Goal: Task Accomplishment & Management: Complete application form

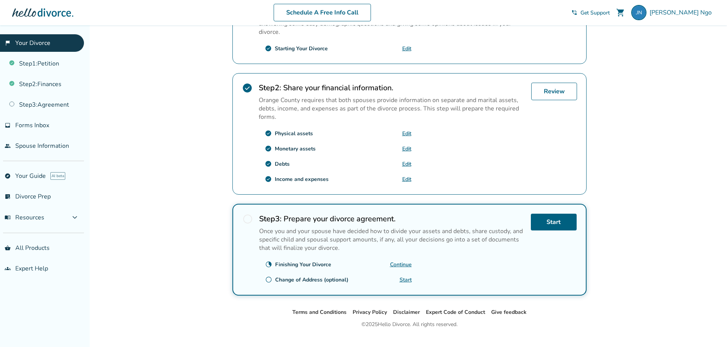
scroll to position [207, 0]
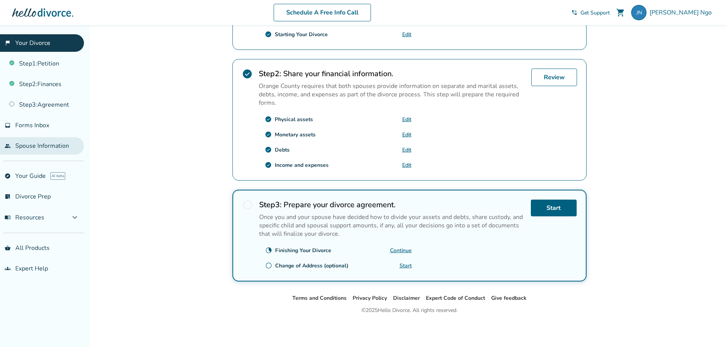
click at [37, 148] on link "people Spouse Information" at bounding box center [42, 146] width 84 height 18
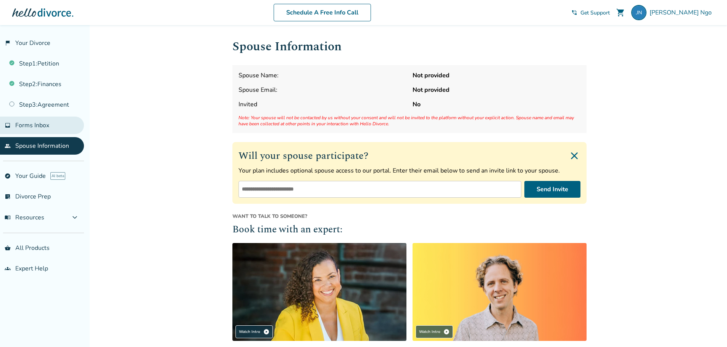
click at [37, 125] on span "Forms Inbox" at bounding box center [32, 125] width 34 height 8
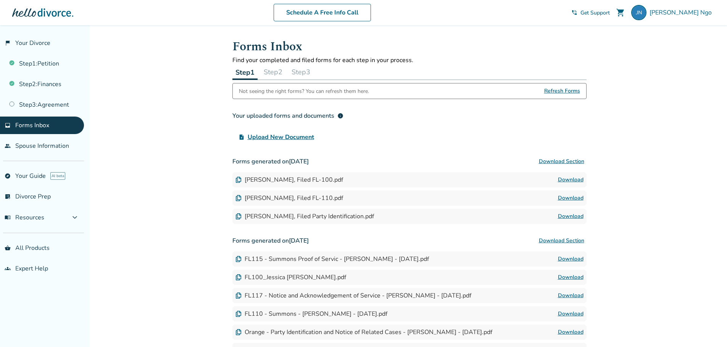
click at [276, 76] on button "Step 2" at bounding box center [273, 71] width 25 height 15
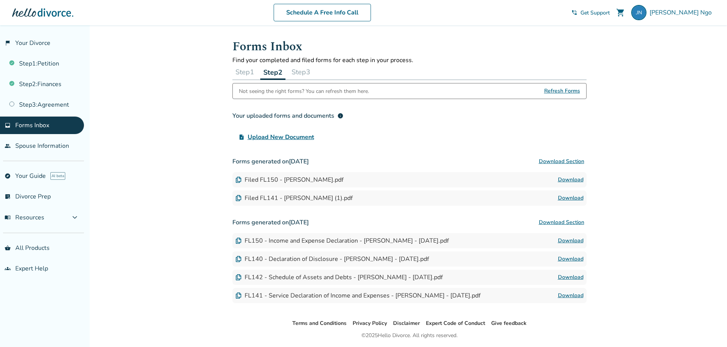
click at [309, 72] on button "Step 3" at bounding box center [300, 71] width 25 height 15
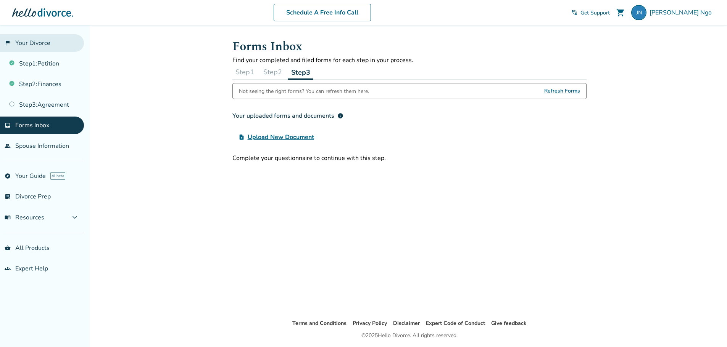
click at [37, 40] on link "flag_2 Your Divorce" at bounding box center [42, 43] width 84 height 18
